Goal: Book appointment/travel/reservation

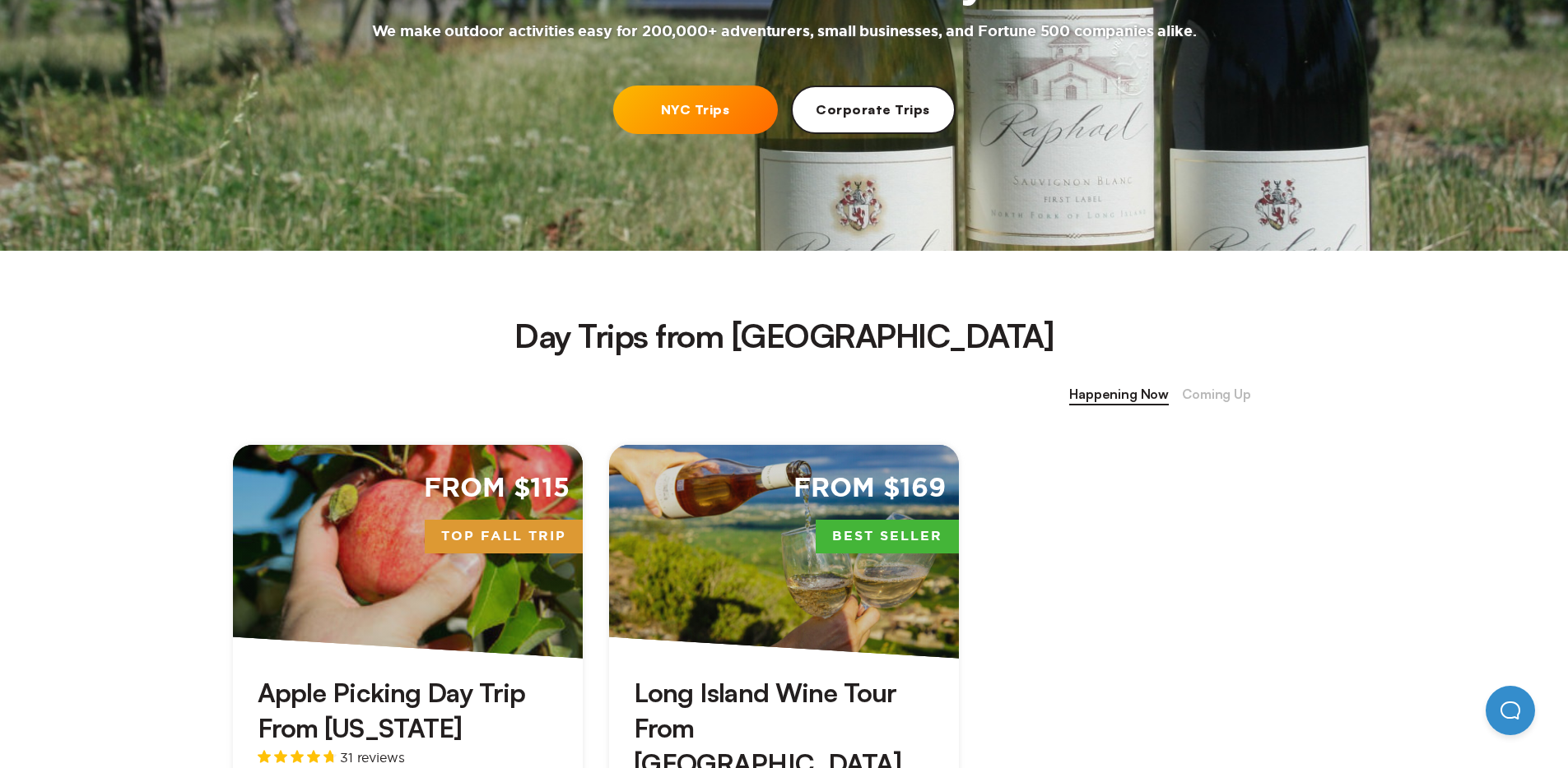
click at [337, 656] on link "From $115 Top Fall Trip Apple Picking Day Trip From [US_STATE] 31 reviews Featu…" at bounding box center [408, 695] width 350 height 500
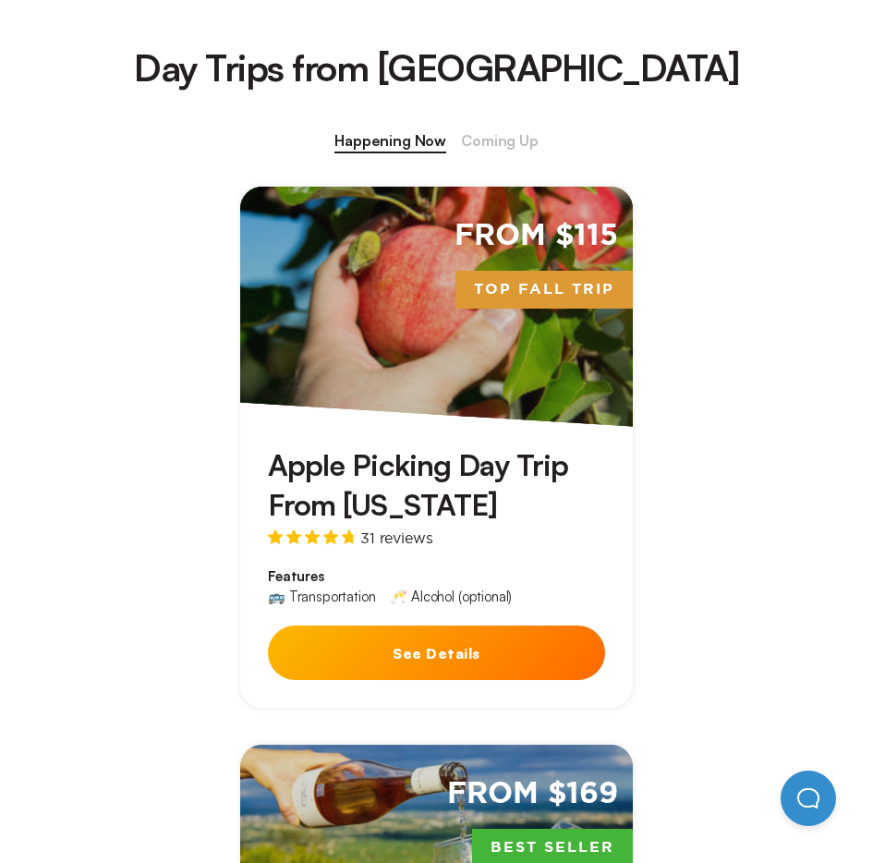
scroll to position [741, 0]
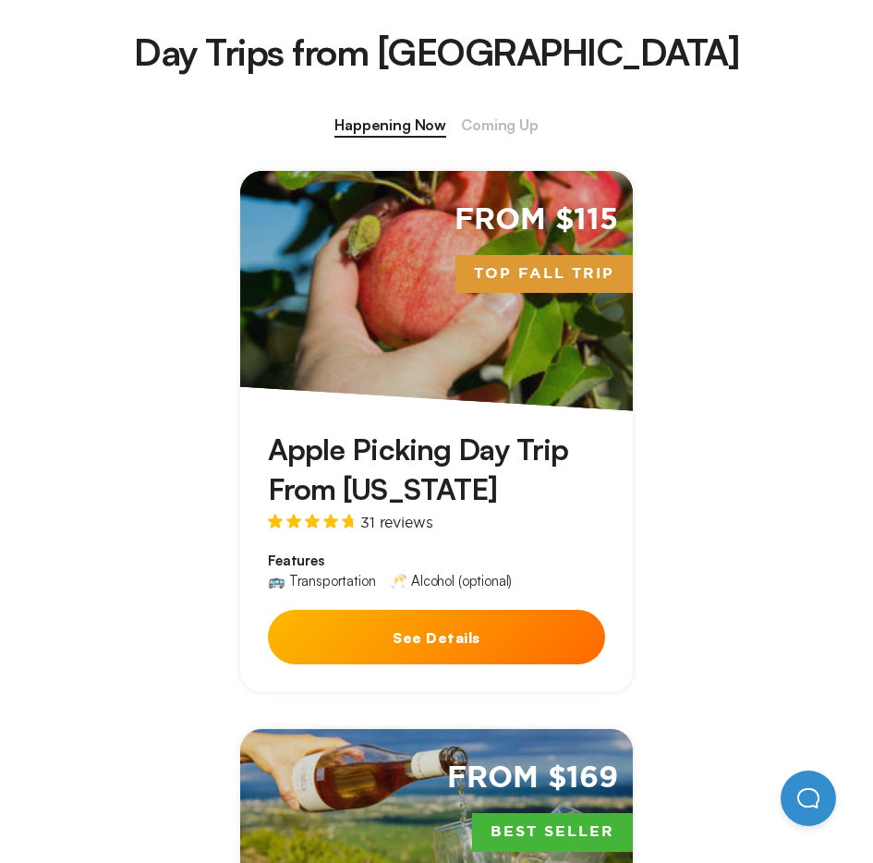
click at [467, 408] on link "From $115 Top Fall Trip Apple Picking Day Trip From [US_STATE] 31 reviews Featu…" at bounding box center [436, 432] width 393 height 522
